Goal: Transaction & Acquisition: Obtain resource

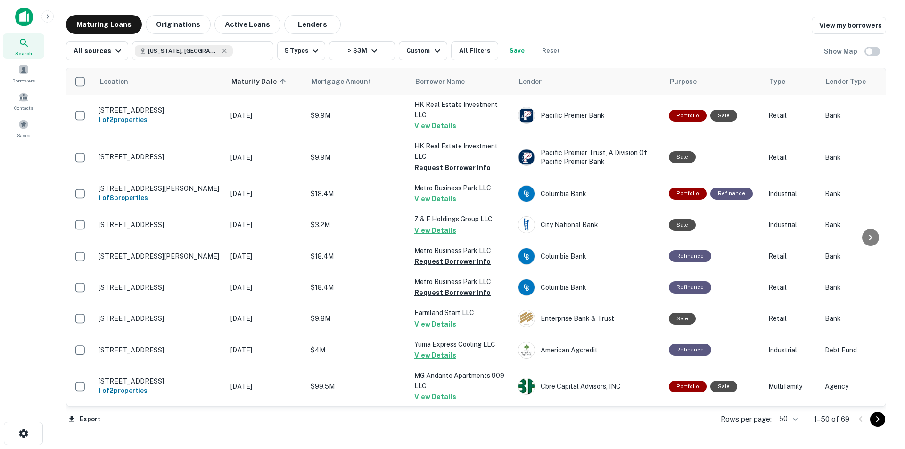
scroll to position [1085, 0]
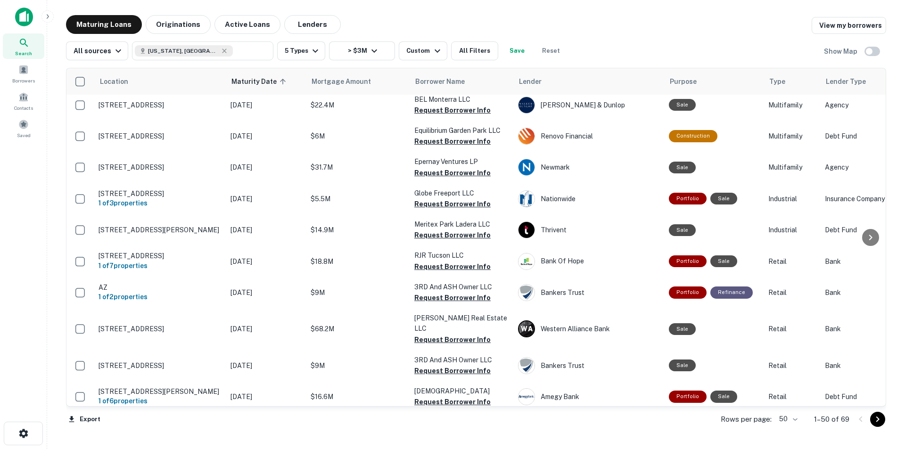
click at [429, 16] on div "Maturing Loans Originations Active Loans Lenders View my borrowers" at bounding box center [476, 24] width 820 height 19
drag, startPoint x: 498, startPoint y: 29, endPoint x: 495, endPoint y: 23, distance: 7.0
click at [498, 29] on div "Maturing Loans Originations Active Loans Lenders View my borrowers" at bounding box center [476, 24] width 820 height 19
click at [494, 22] on div "Maturing Loans Originations Active Loans Lenders View my borrowers" at bounding box center [476, 24] width 820 height 19
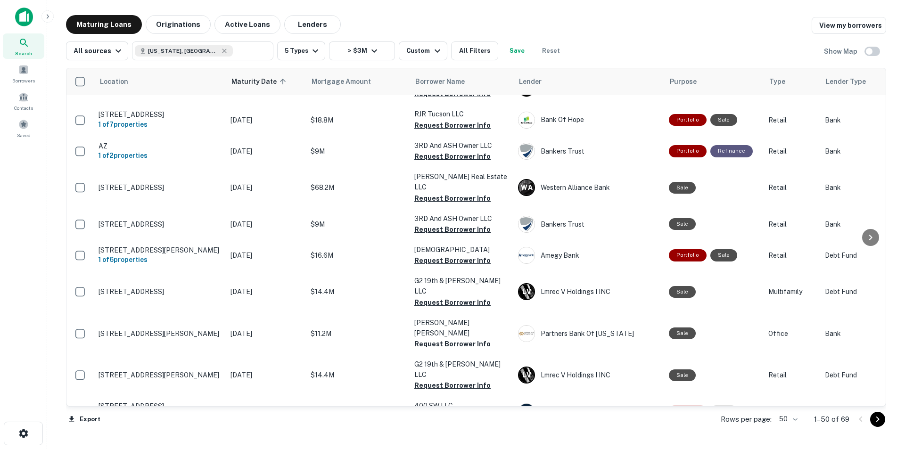
scroll to position [1370, 0]
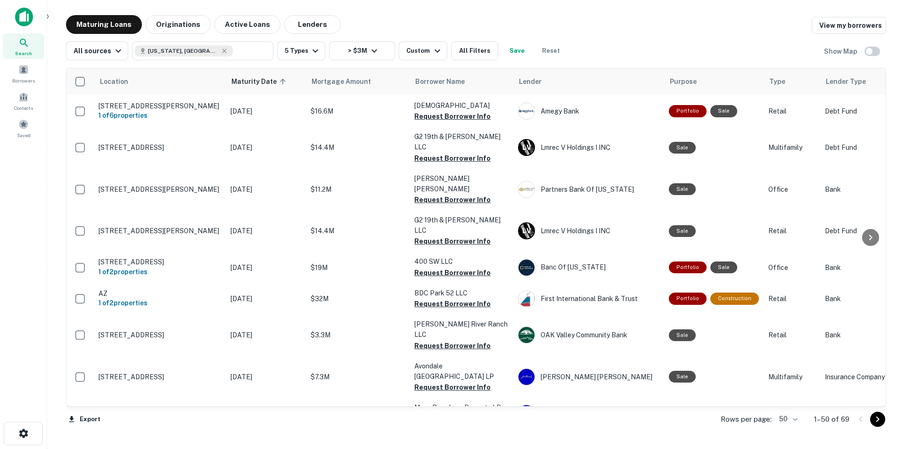
drag, startPoint x: 166, startPoint y: 364, endPoint x: 39, endPoint y: 359, distance: 126.5
click at [39, 359] on div "Search Borrowers Contacts Saved" at bounding box center [23, 210] width 47 height 420
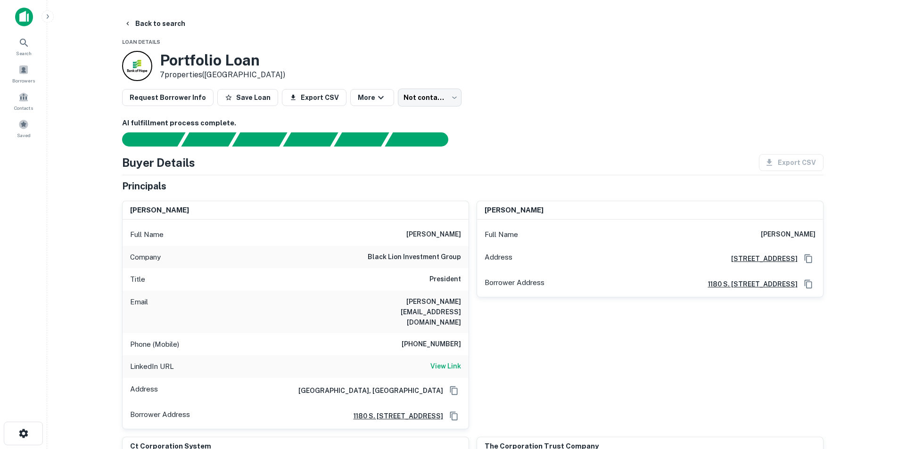
click at [436, 302] on h6 "robert.rivani@gmail.com" at bounding box center [404, 312] width 113 height 31
copy h6 "robert.rivani@gmail.com"
click at [442, 236] on h6 "robert rivani" at bounding box center [433, 234] width 55 height 11
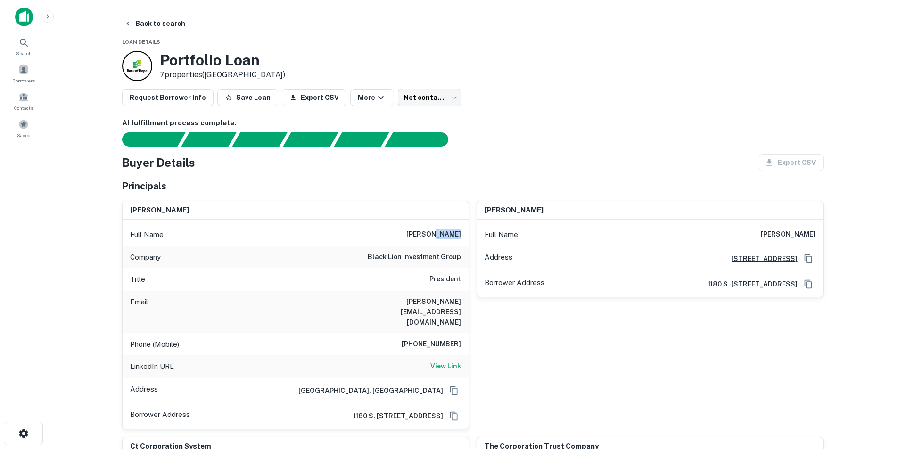
click at [442, 236] on h6 "robert rivani" at bounding box center [433, 234] width 55 height 11
copy h6 "robert rivani"
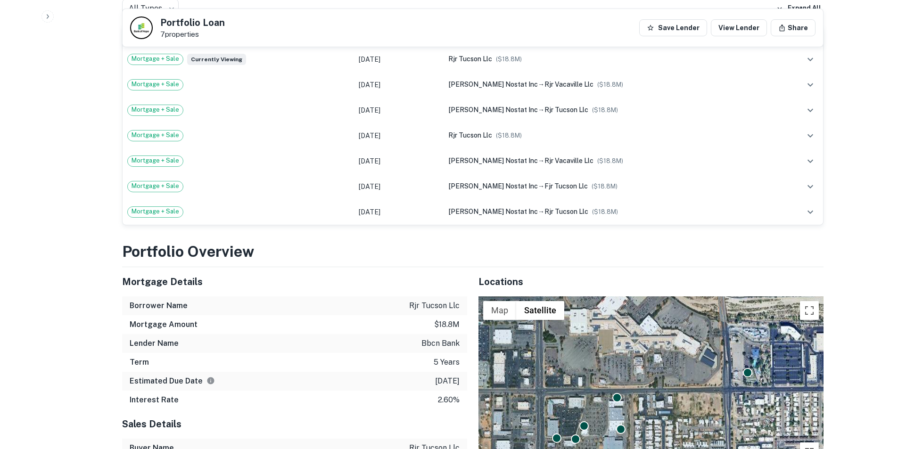
scroll to position [802, 0]
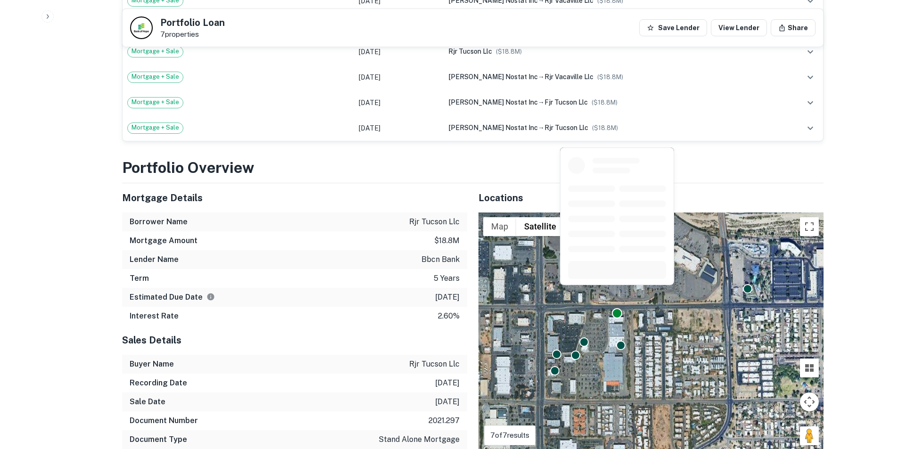
click at [618, 308] on div at bounding box center [617, 313] width 10 height 10
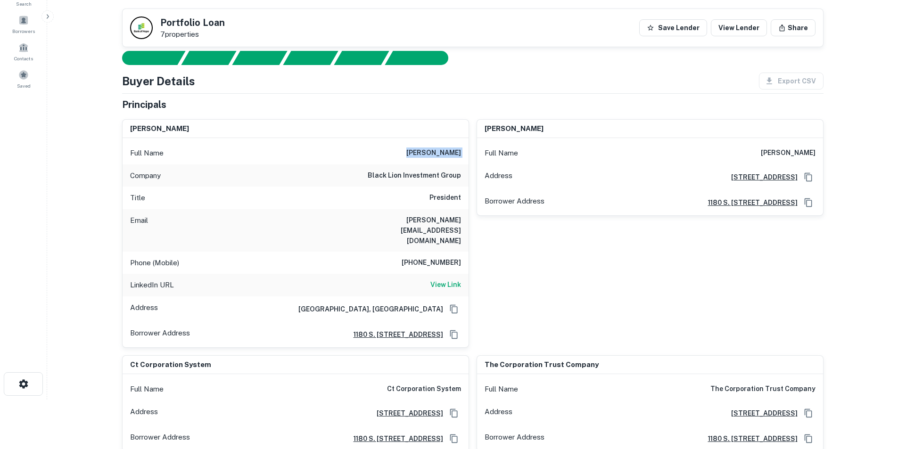
scroll to position [47, 0]
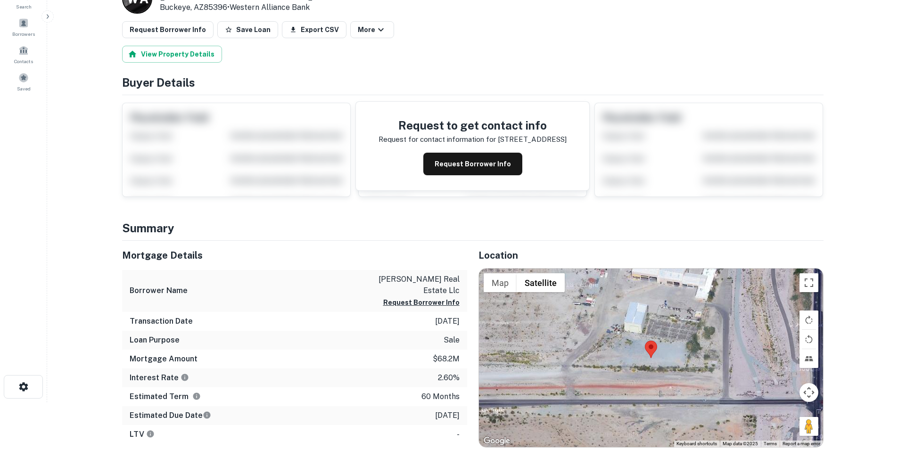
scroll to position [47, 0]
click at [478, 160] on button "Request Borrower Info" at bounding box center [472, 163] width 99 height 23
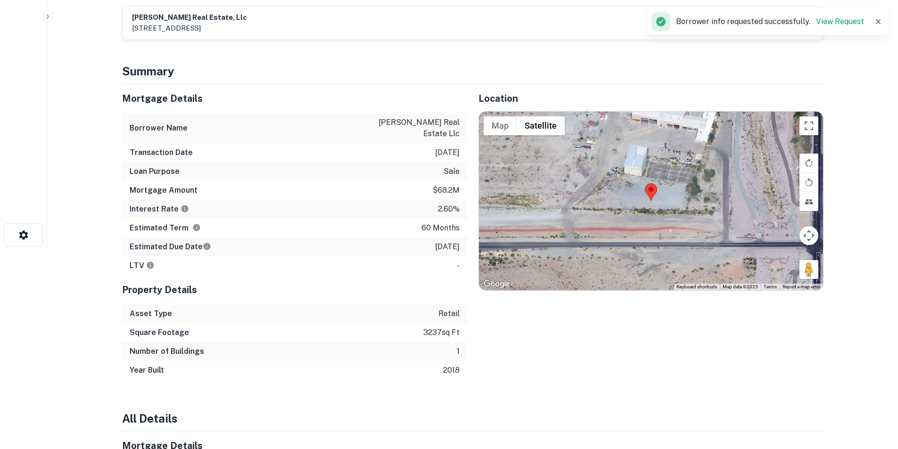
scroll to position [0, 0]
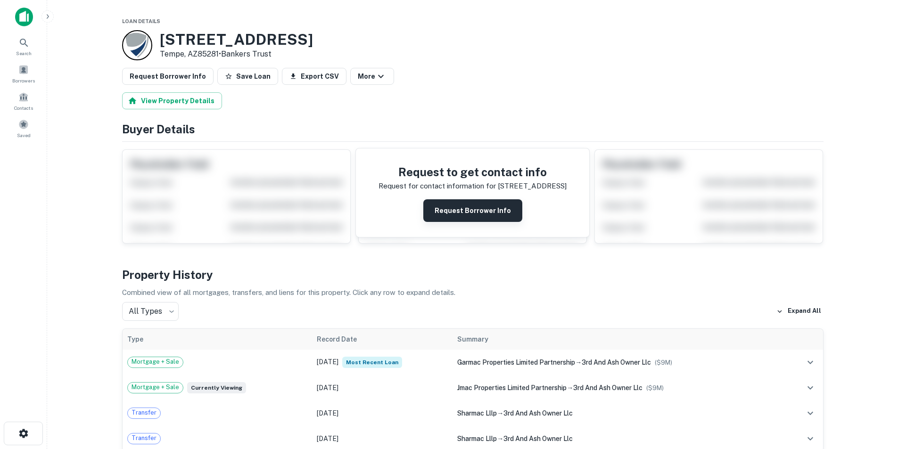
click at [464, 211] on button "Request Borrower Info" at bounding box center [472, 210] width 99 height 23
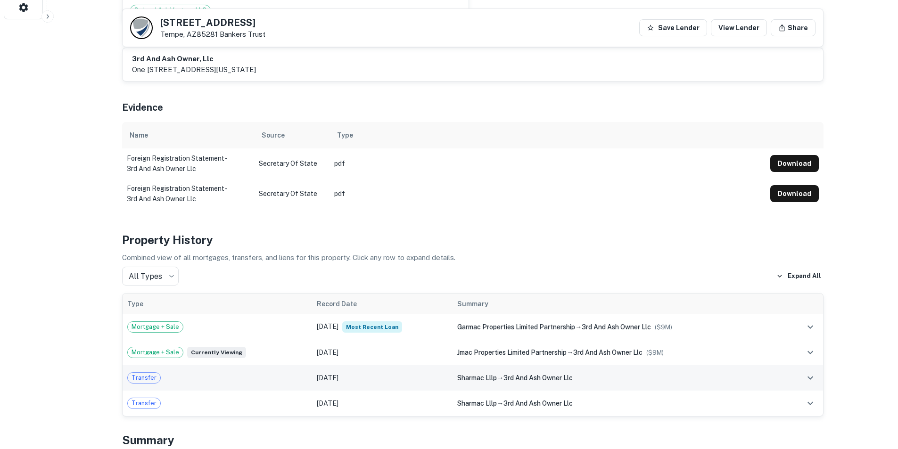
scroll to position [472, 0]
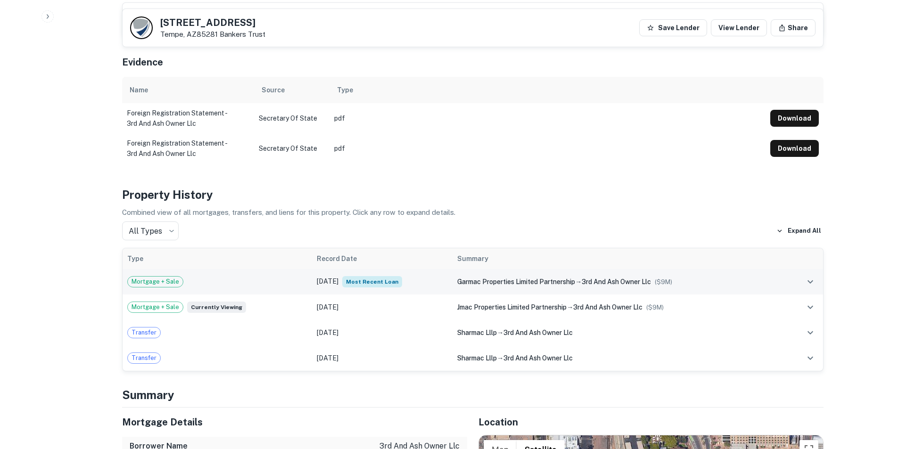
click at [227, 273] on td "Mortgage + Sale" at bounding box center [218, 281] width 190 height 25
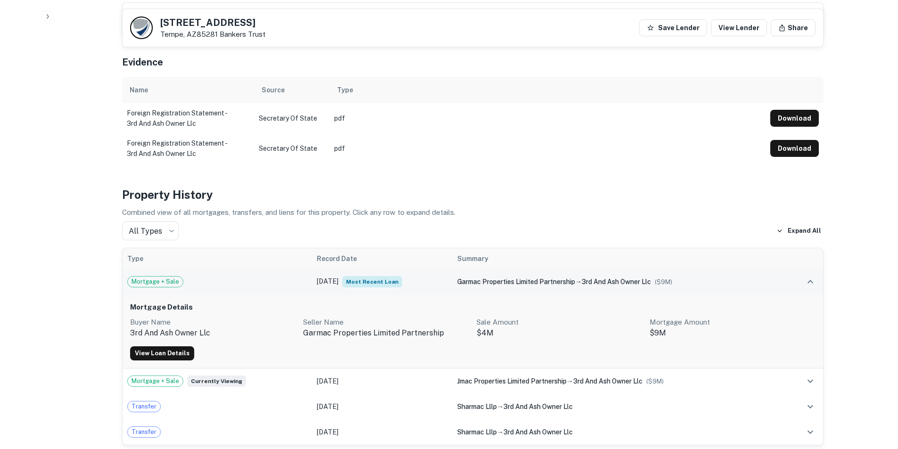
click at [227, 273] on td "Mortgage + Sale" at bounding box center [218, 281] width 190 height 25
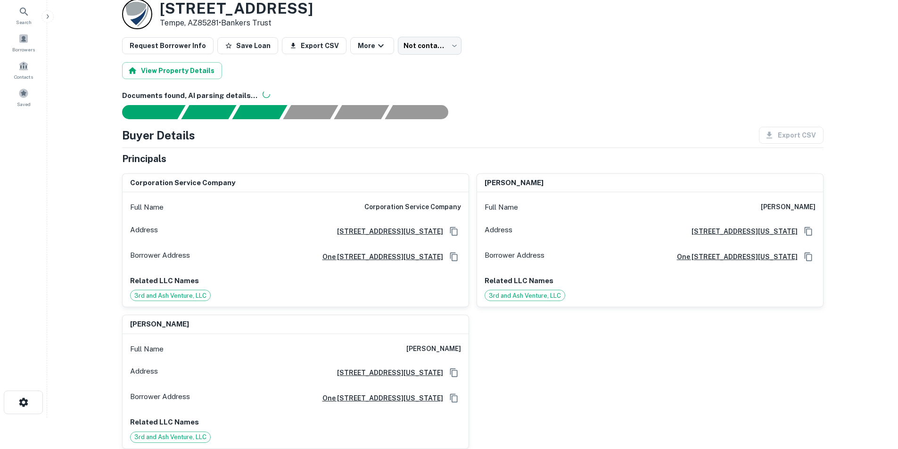
scroll to position [0, 0]
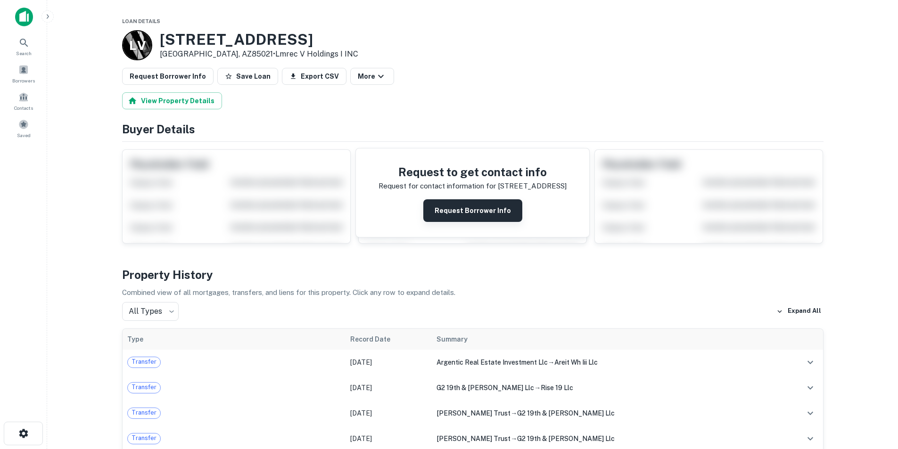
click at [472, 202] on button "Request Borrower Info" at bounding box center [472, 210] width 99 height 23
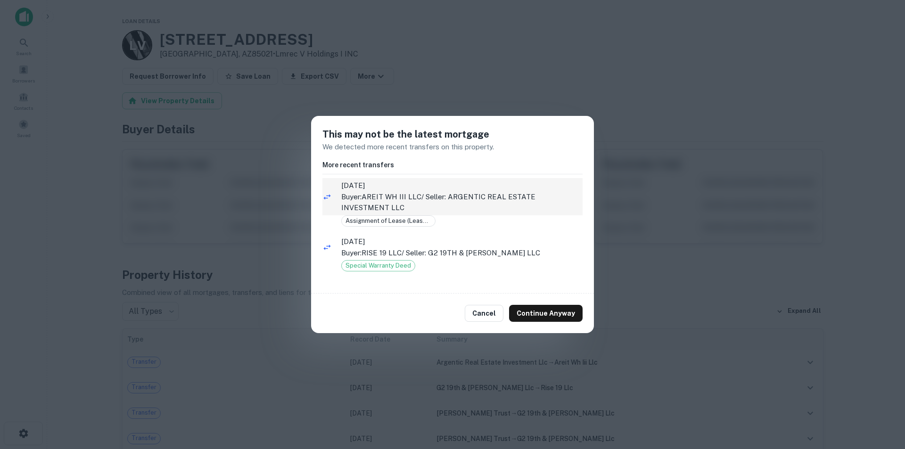
click at [441, 205] on p "Buyer: AREIT WH III LLC / Seller: ARGENTIC REAL ESTATE INVESTMENT LLC" at bounding box center [461, 202] width 241 height 22
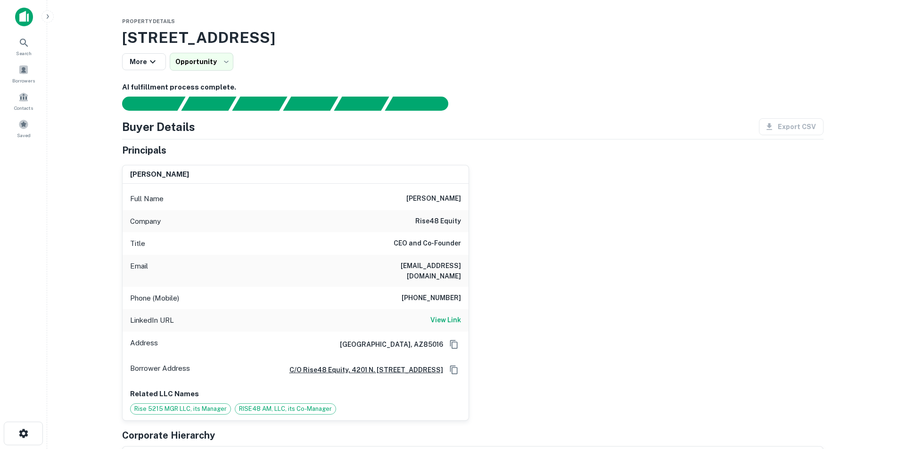
click at [442, 266] on h6 "zach@rise48equity.com" at bounding box center [404, 271] width 113 height 21
copy h6 "zach@rise48equity.com"
click at [444, 315] on h6 "View Link" at bounding box center [446, 320] width 31 height 10
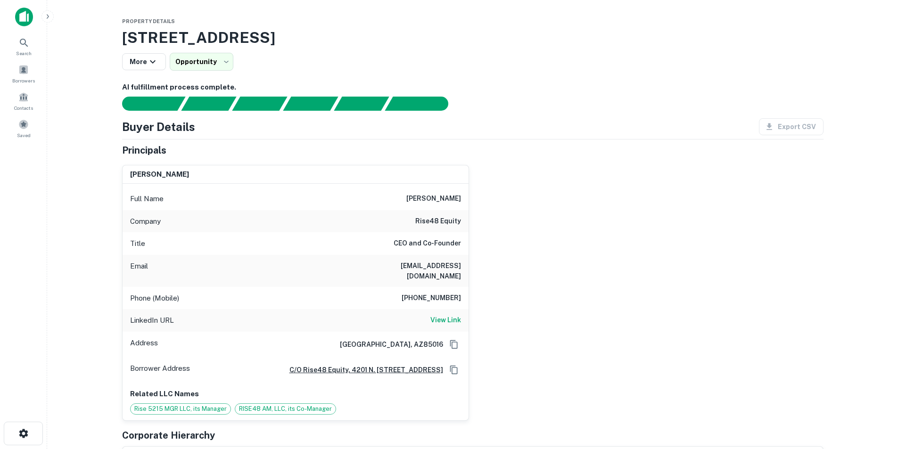
click at [423, 220] on h6 "rise48 equity" at bounding box center [438, 221] width 46 height 11
copy h6 "rise48 equity"
click at [447, 199] on h6 "zach haptonstall" at bounding box center [433, 198] width 55 height 11
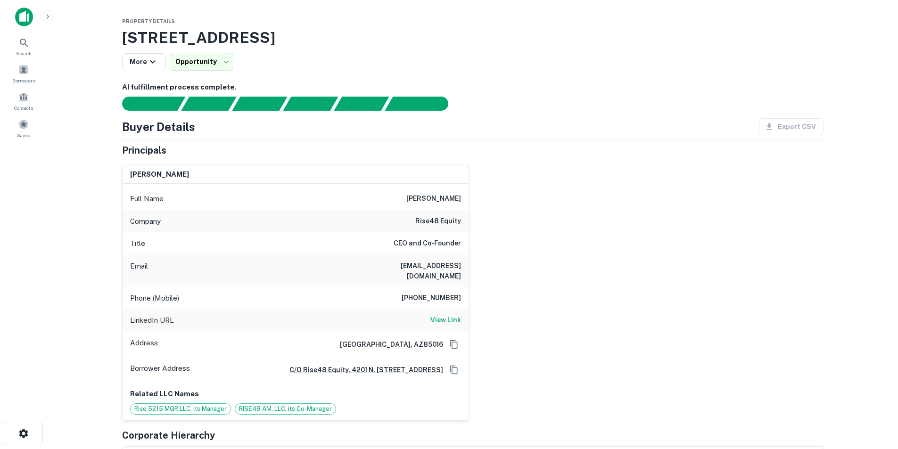
click at [447, 199] on h6 "zach haptonstall" at bounding box center [433, 198] width 55 height 11
copy h6 "zach haptonstall"
click at [422, 267] on h6 "zach@rise48equity.com" at bounding box center [404, 271] width 113 height 21
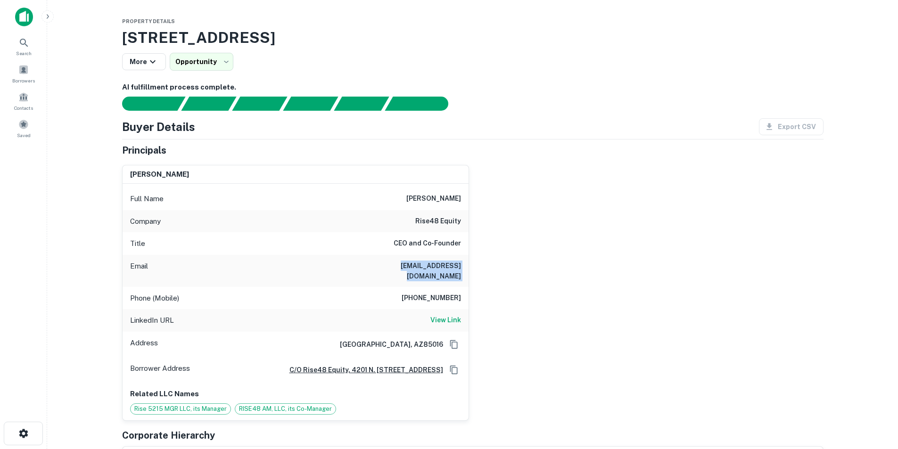
click at [422, 267] on h6 "zach@rise48equity.com" at bounding box center [404, 271] width 113 height 21
copy h6 "zach@rise48equity.com"
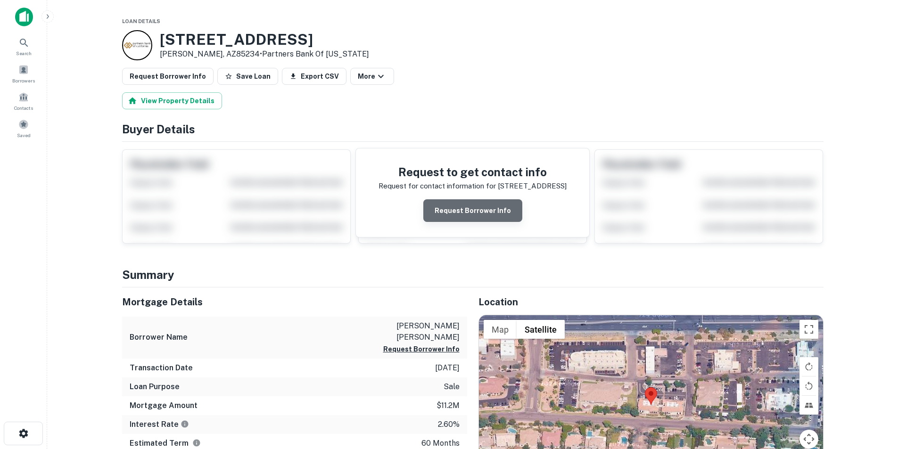
click at [486, 214] on button "Request Borrower Info" at bounding box center [472, 210] width 99 height 23
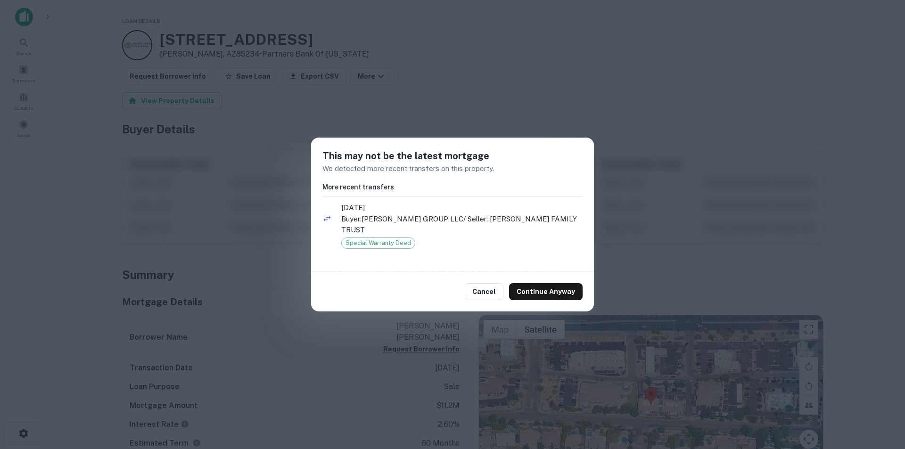
click at [554, 283] on button "Continue Anyway" at bounding box center [546, 291] width 74 height 17
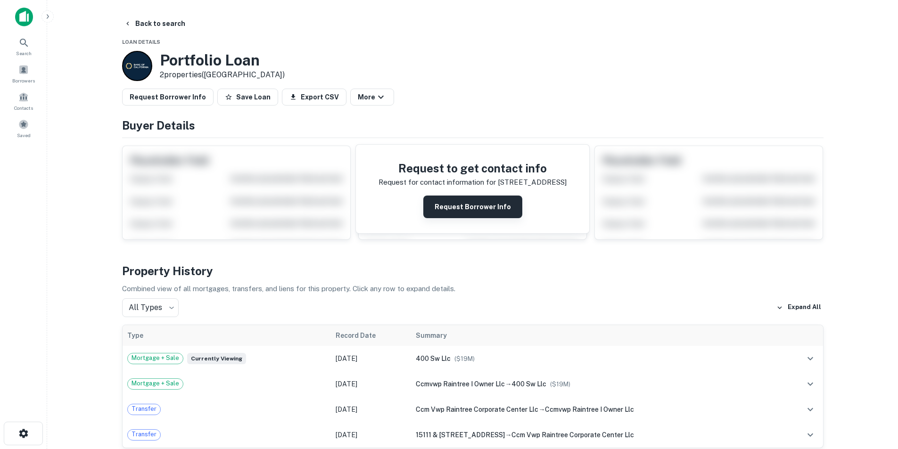
click at [455, 203] on button "Request Borrower Info" at bounding box center [472, 207] width 99 height 23
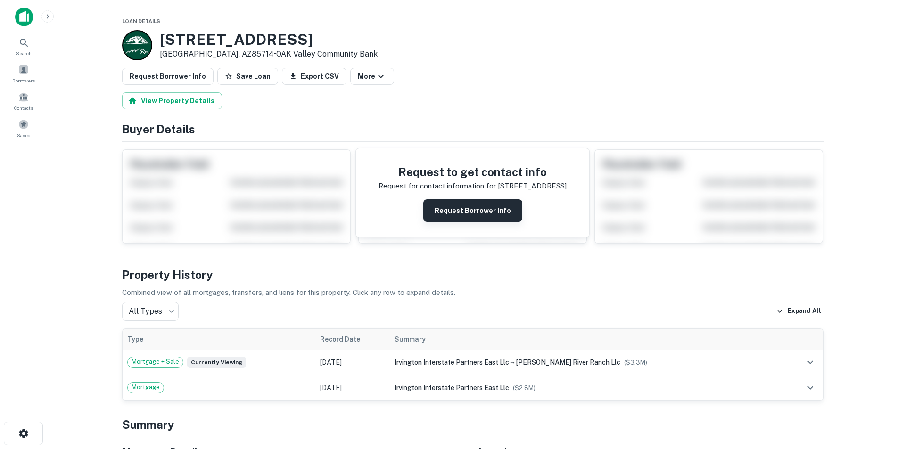
click at [474, 211] on button "Request Borrower Info" at bounding box center [472, 210] width 99 height 23
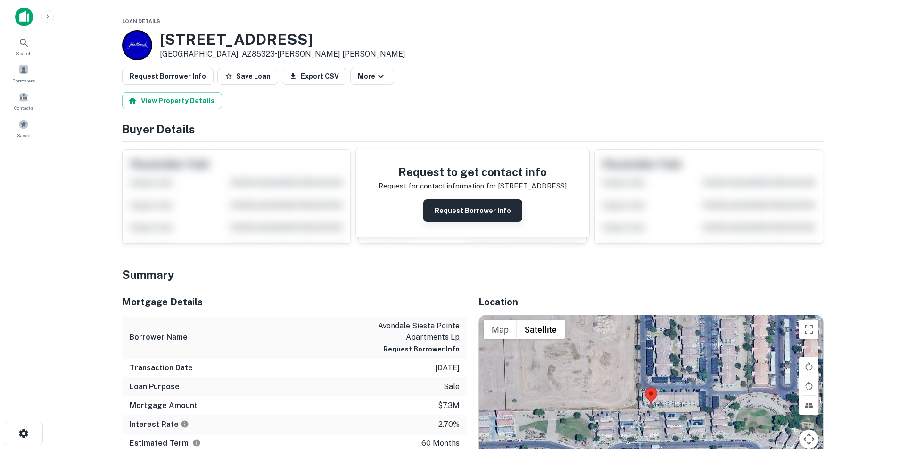
click at [459, 212] on button "Request Borrower Info" at bounding box center [472, 210] width 99 height 23
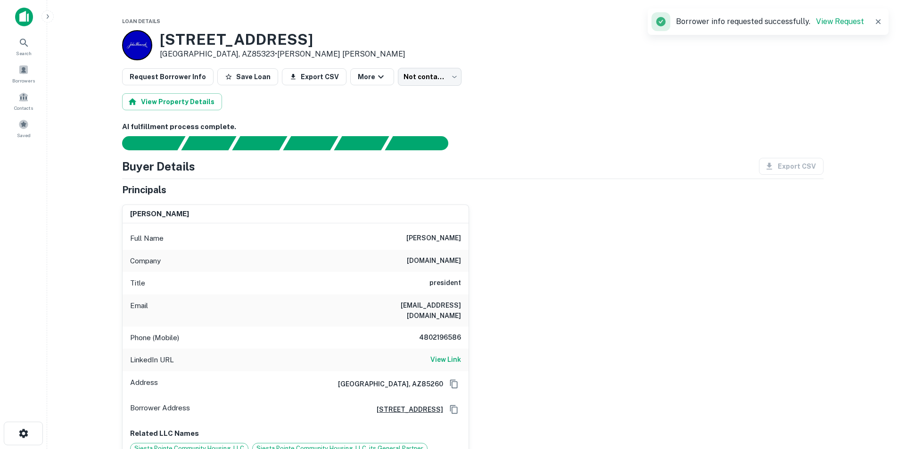
click at [452, 307] on h6 "mbreen@atlanticdev.com" at bounding box center [404, 310] width 113 height 21
click at [452, 308] on h6 "mbreen@atlanticdev.com" at bounding box center [404, 310] width 113 height 21
copy h6 "mbreen@atlanticdev.com"
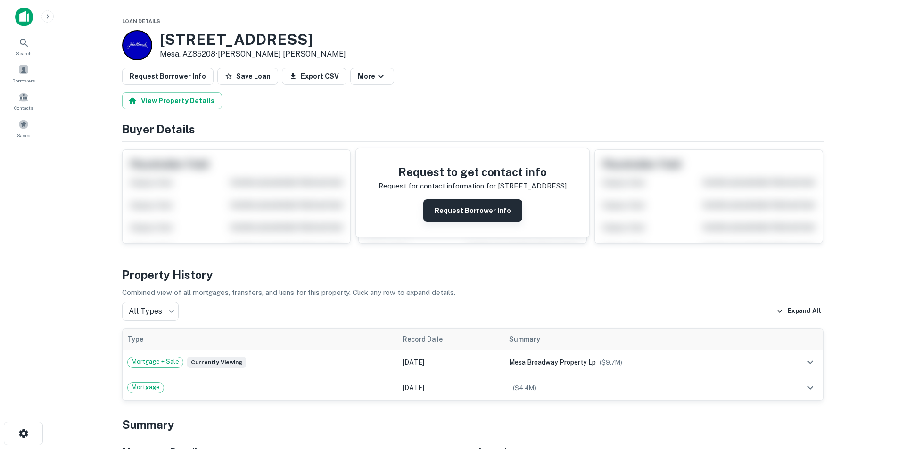
click at [439, 211] on button "Request Borrower Info" at bounding box center [472, 210] width 99 height 23
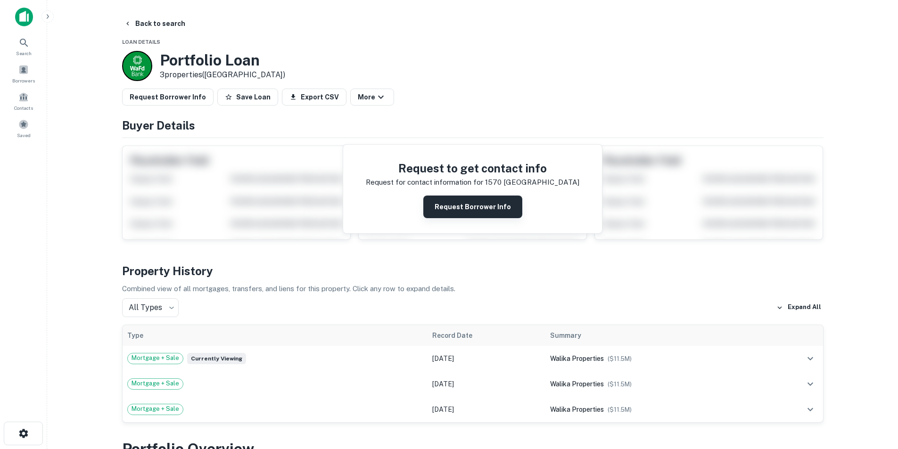
click at [479, 206] on button "Request Borrower Info" at bounding box center [472, 207] width 99 height 23
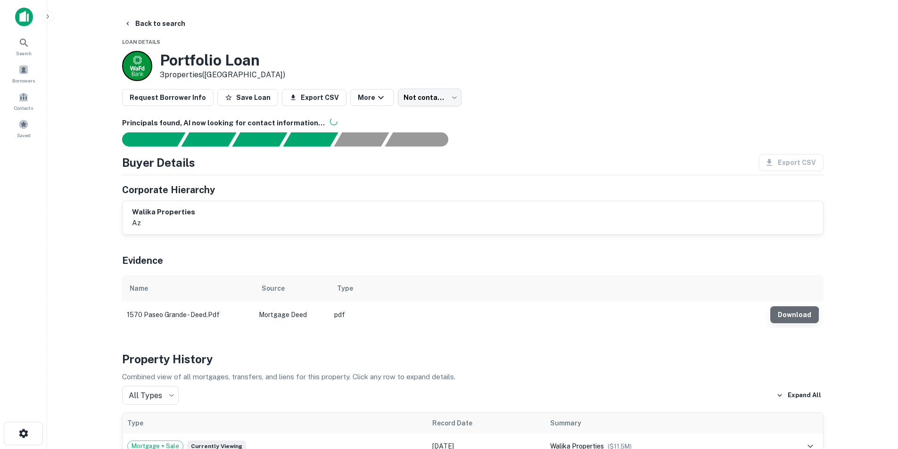
click at [793, 319] on button "Download" at bounding box center [794, 314] width 49 height 17
